Goal: Task Accomplishment & Management: Use online tool/utility

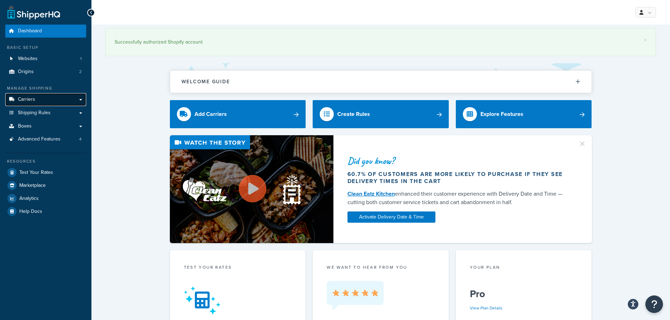
click at [57, 100] on link "Carriers" at bounding box center [45, 99] width 81 height 13
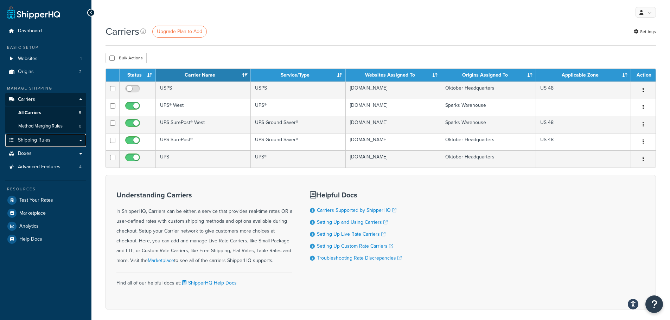
click at [51, 140] on link "Shipping Rules" at bounding box center [45, 140] width 81 height 13
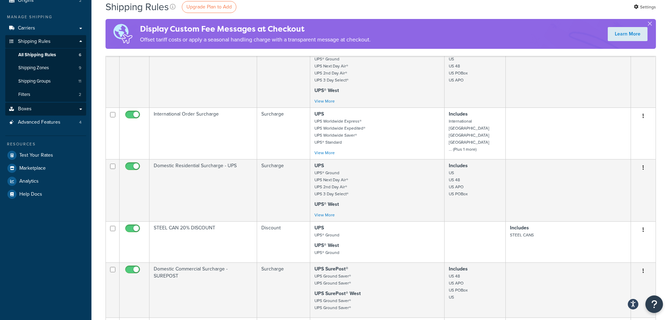
scroll to position [70, 0]
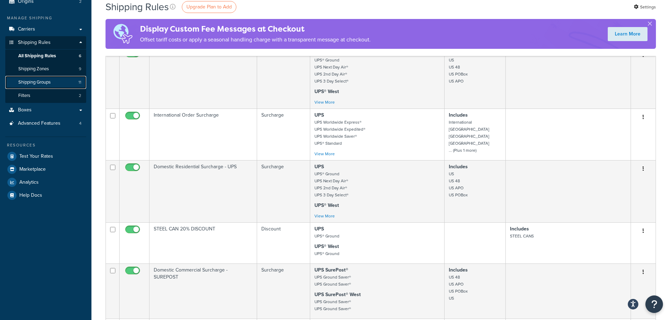
click at [56, 80] on link "Shipping Groups 11" at bounding box center [45, 82] width 81 height 13
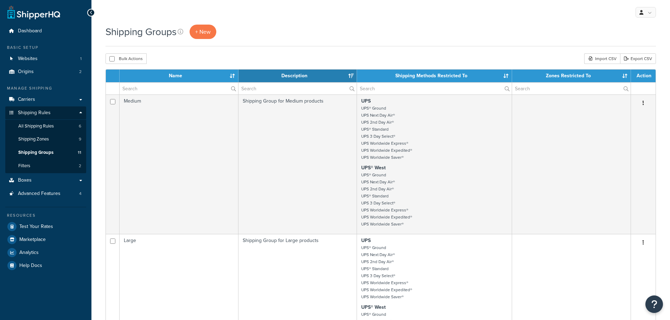
select select "15"
click at [207, 33] on span "+ New" at bounding box center [202, 32] width 15 height 8
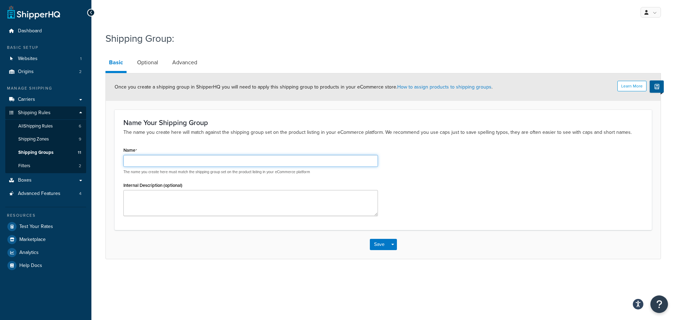
click at [240, 162] on input "Name" at bounding box center [250, 161] width 254 height 12
type input "PALLETS"
click at [145, 64] on link "Optional" at bounding box center [148, 62] width 28 height 17
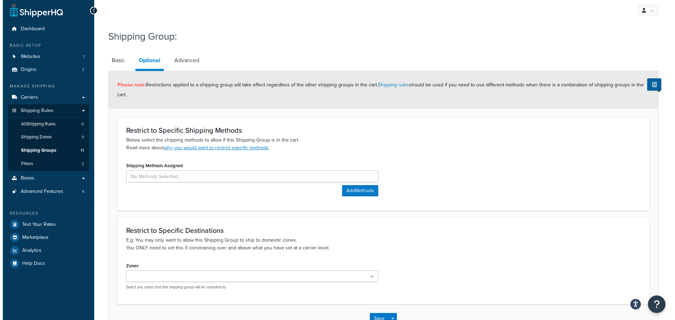
scroll to position [35, 0]
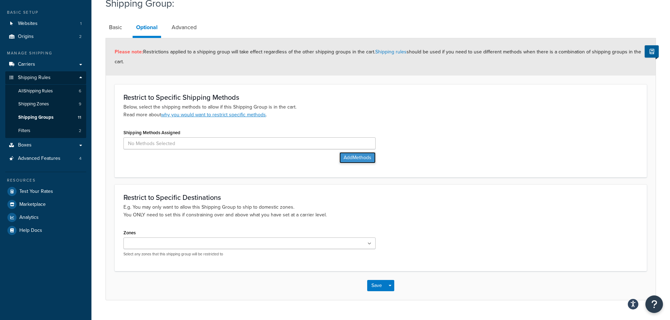
click at [355, 157] on button "Add Methods" at bounding box center [357, 157] width 36 height 11
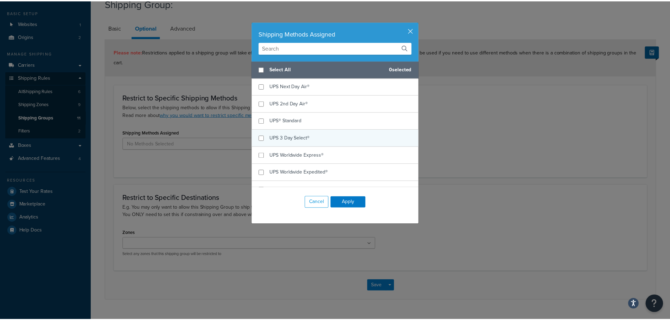
scroll to position [0, 0]
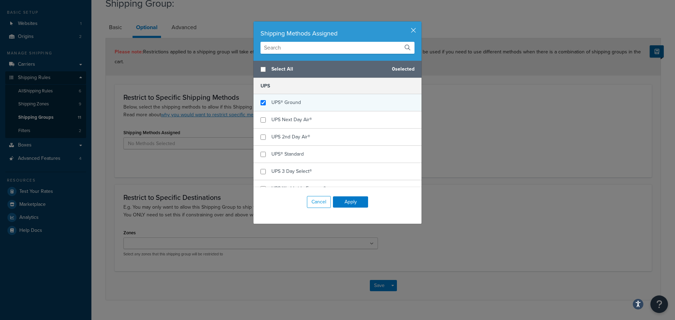
checkbox input "true"
click at [324, 107] on div "UPS® Ground" at bounding box center [337, 102] width 168 height 17
click at [356, 202] on button "Apply" at bounding box center [350, 201] width 35 height 11
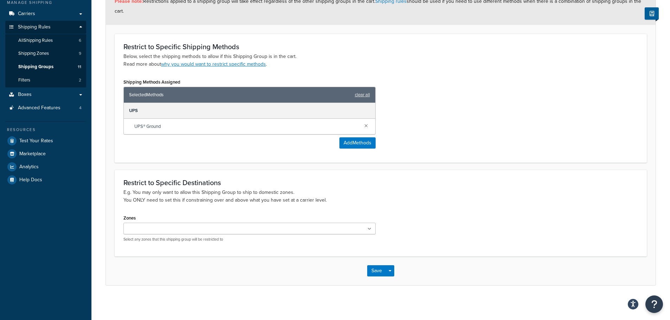
scroll to position [86, 0]
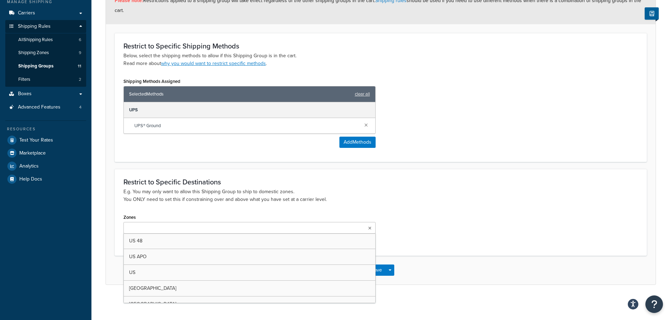
click at [289, 224] on ul at bounding box center [249, 228] width 252 height 12
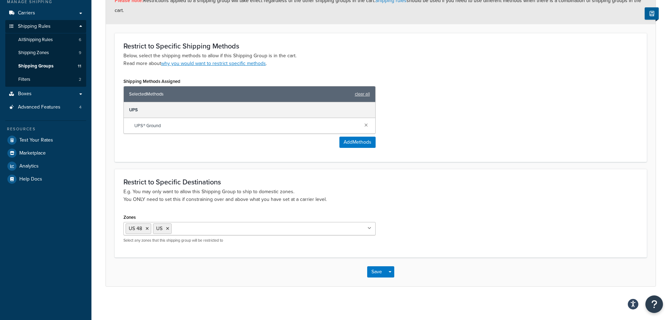
click at [432, 223] on div "Zones US 48 US US APO Canada Mexico Australia New Zealand International US POBo…" at bounding box center [380, 230] width 525 height 36
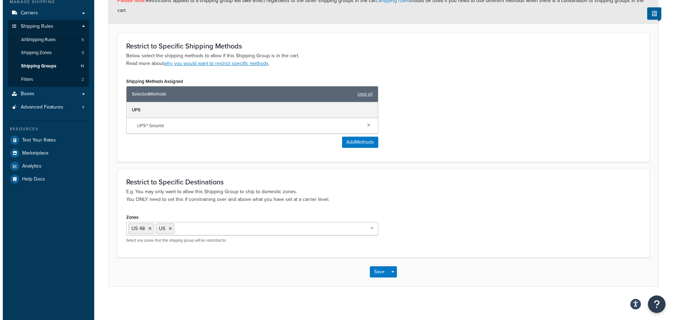
scroll to position [0, 0]
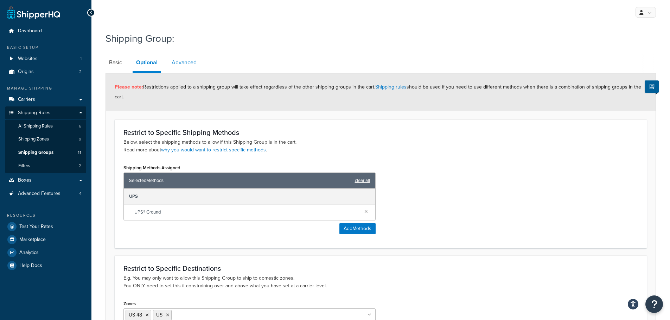
click at [184, 65] on link "Advanced" at bounding box center [184, 62] width 32 height 17
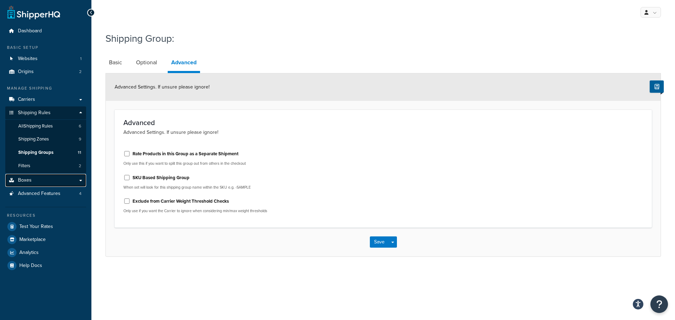
click at [40, 177] on link "Boxes" at bounding box center [45, 180] width 81 height 13
click at [23, 178] on span "Boxes" at bounding box center [25, 181] width 14 height 6
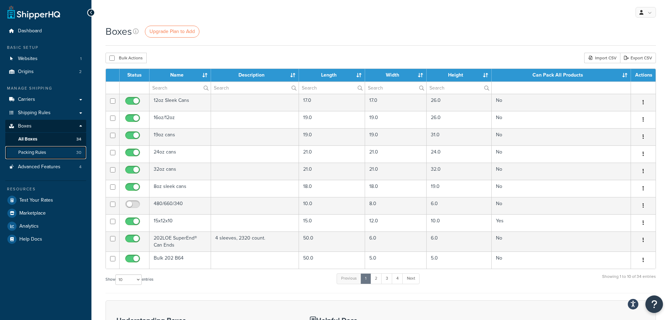
click at [45, 154] on span "Packing Rules" at bounding box center [32, 153] width 28 height 6
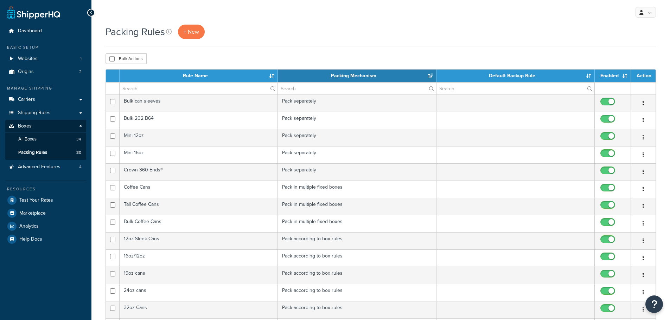
select select "15"
click at [189, 28] on span "+ New" at bounding box center [190, 32] width 15 height 8
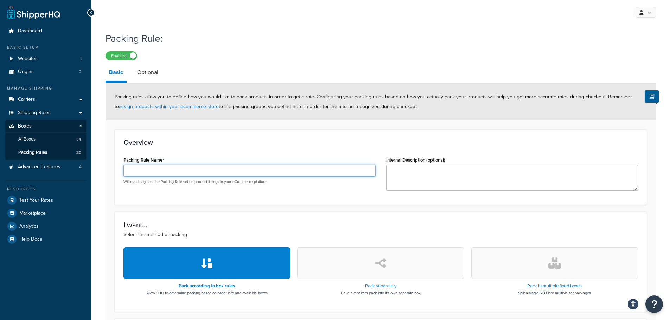
click at [206, 169] on input "Packing Rule Name" at bounding box center [249, 171] width 252 height 12
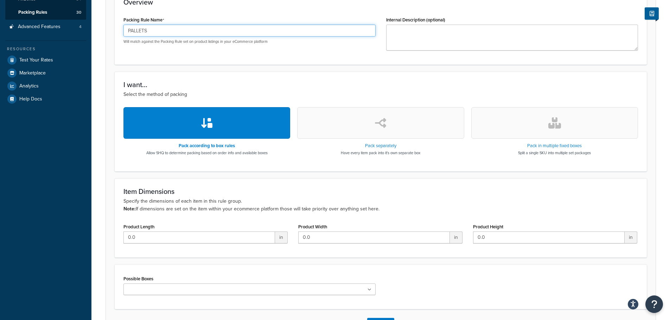
scroll to position [141, 0]
type input "PALLETS"
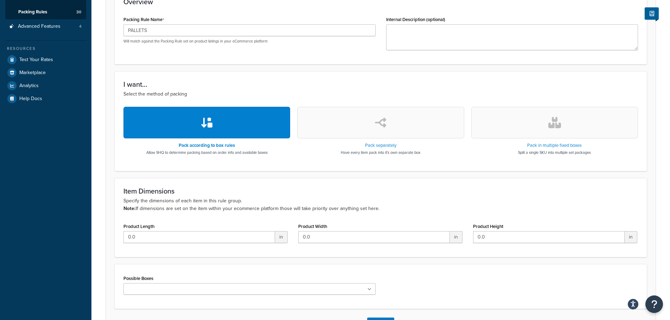
click at [394, 126] on button "button" at bounding box center [380, 123] width 167 height 32
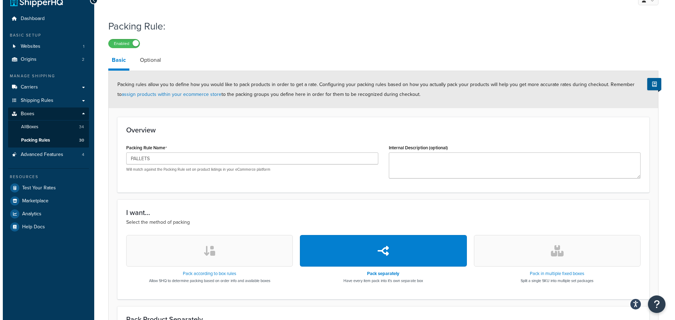
scroll to position [0, 0]
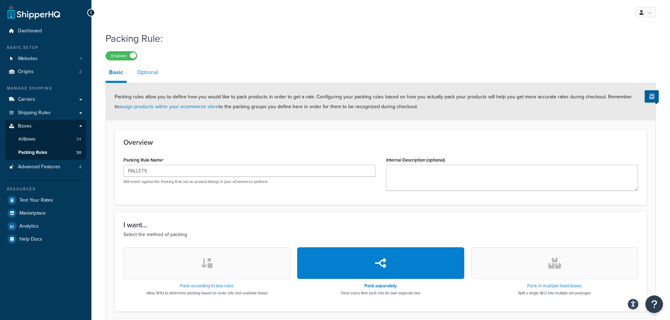
click at [146, 71] on link "Optional" at bounding box center [148, 72] width 28 height 17
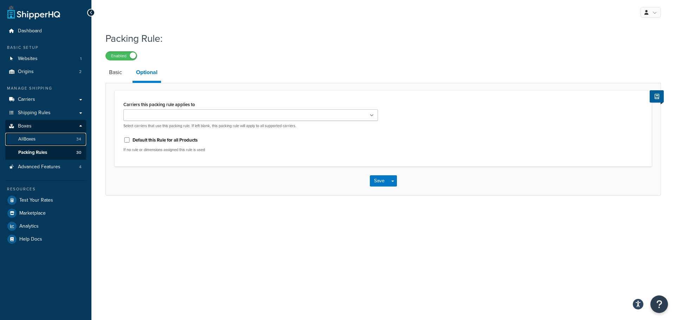
click at [47, 140] on link "All Boxes 34" at bounding box center [45, 139] width 81 height 13
